Goal: Task Accomplishment & Management: Use online tool/utility

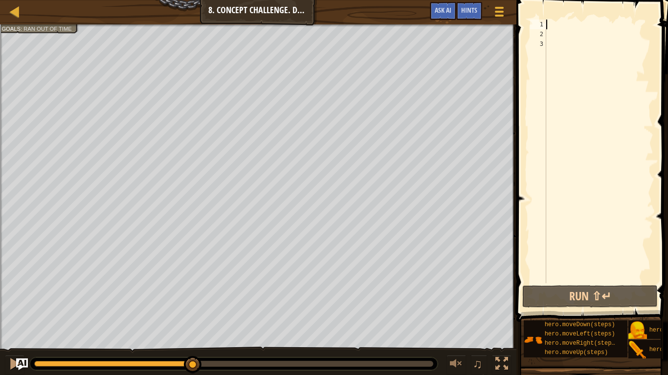
scroll to position [4, 0]
click at [15, 15] on div at bounding box center [15, 11] width 12 height 12
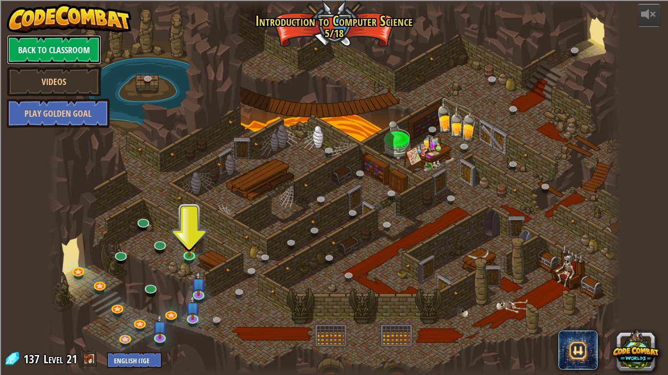
click at [80, 46] on link "Back to Classroom" at bounding box center [54, 49] width 94 height 29
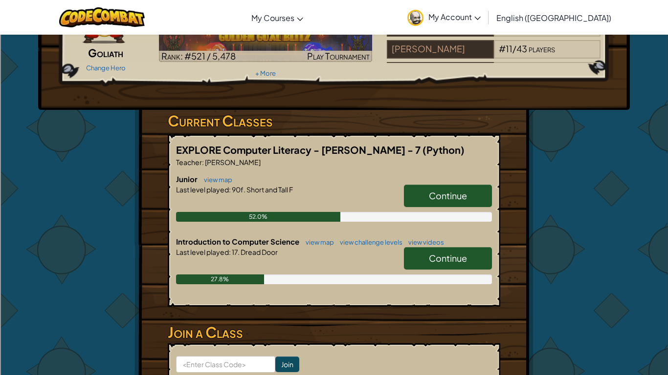
scroll to position [90, 0]
